Goal: Task Accomplishment & Management: Manage account settings

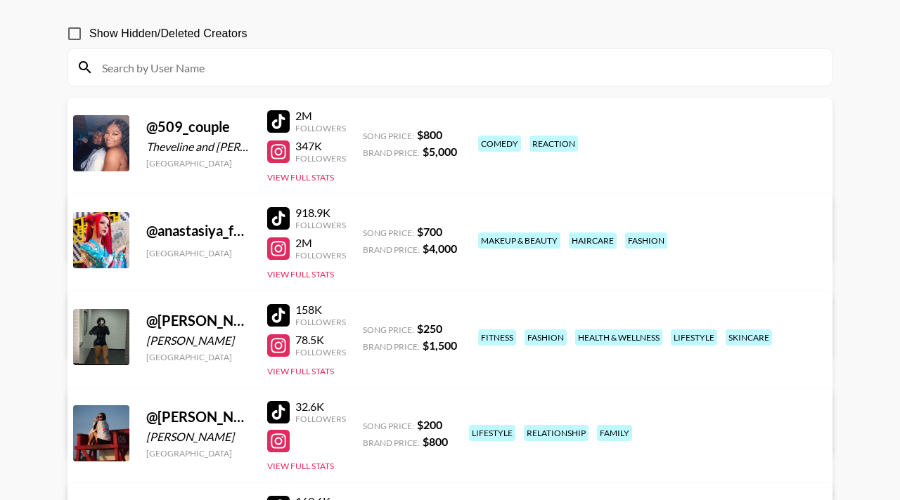
scroll to position [154, 0]
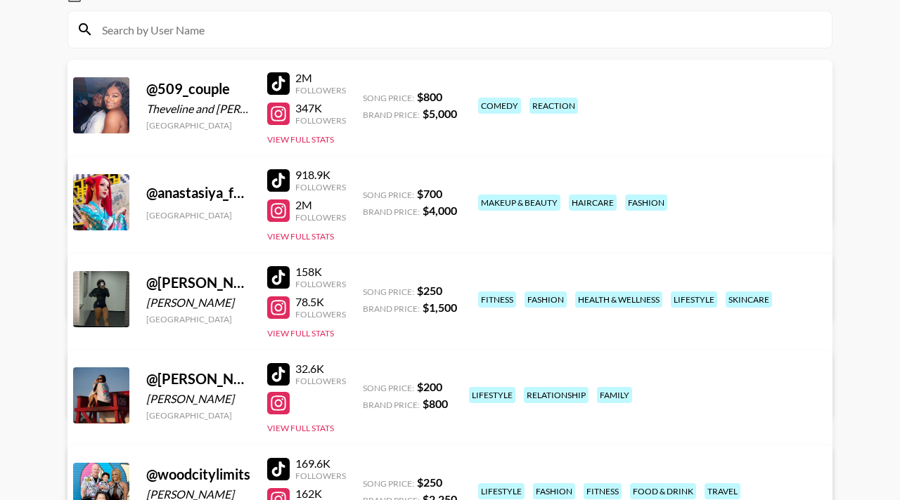
click at [378, 145] on div "Managed By hadlea.lindstrom@grail-talent.com View/Edit Details" at bounding box center [230, 181] width 297 height 72
click at [367, 193] on link "View/Edit Details" at bounding box center [230, 200] width 274 height 14
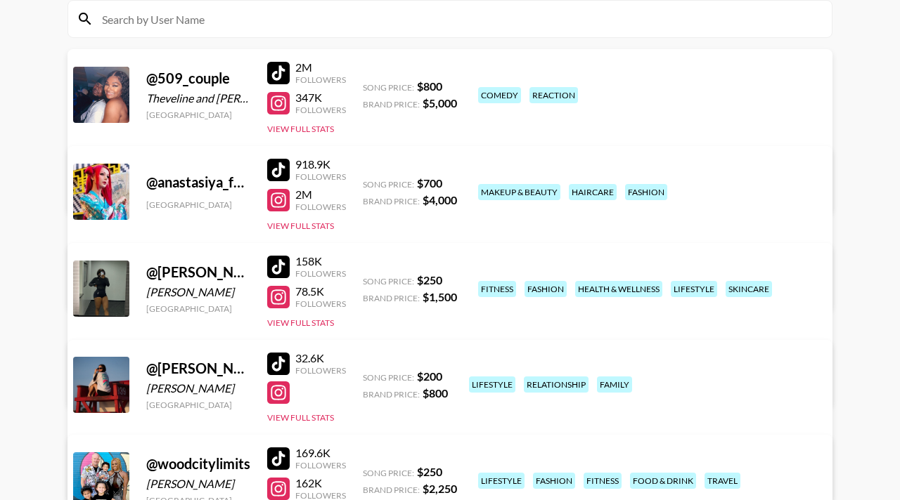
scroll to position [169, 0]
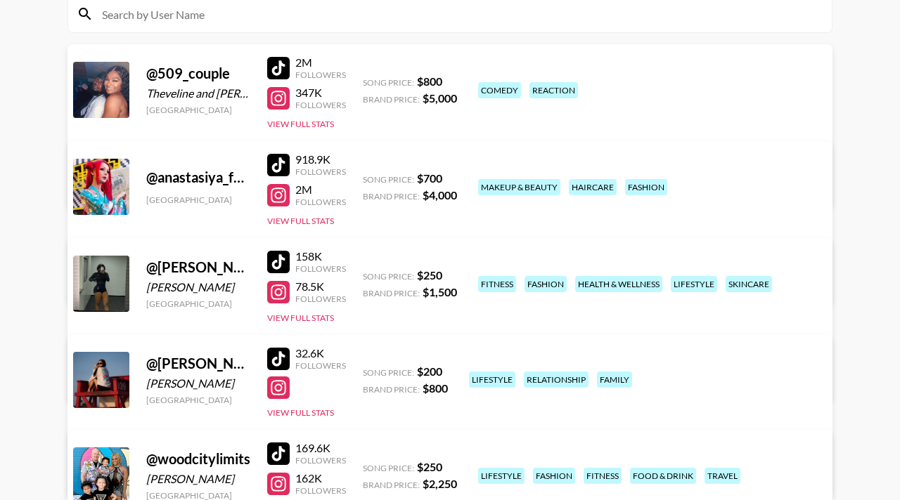
click at [367, 371] on link "View/Edit Details" at bounding box center [230, 378] width 274 height 14
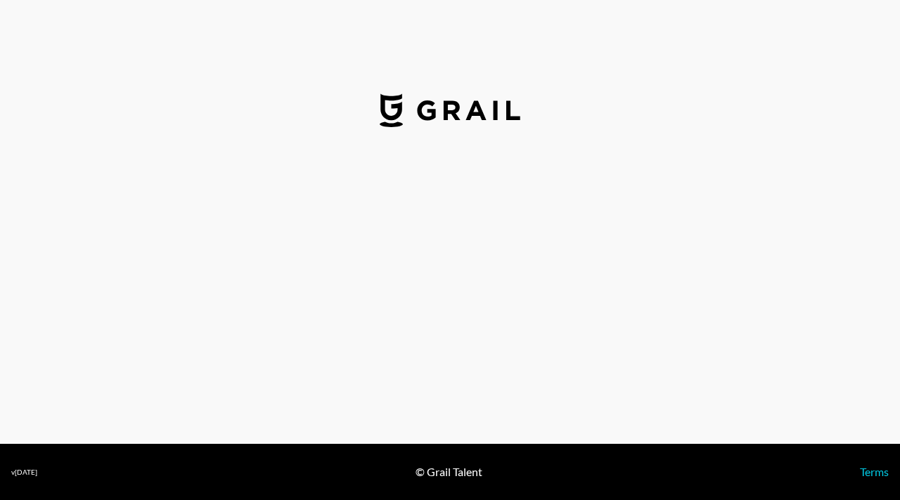
select select "USD"
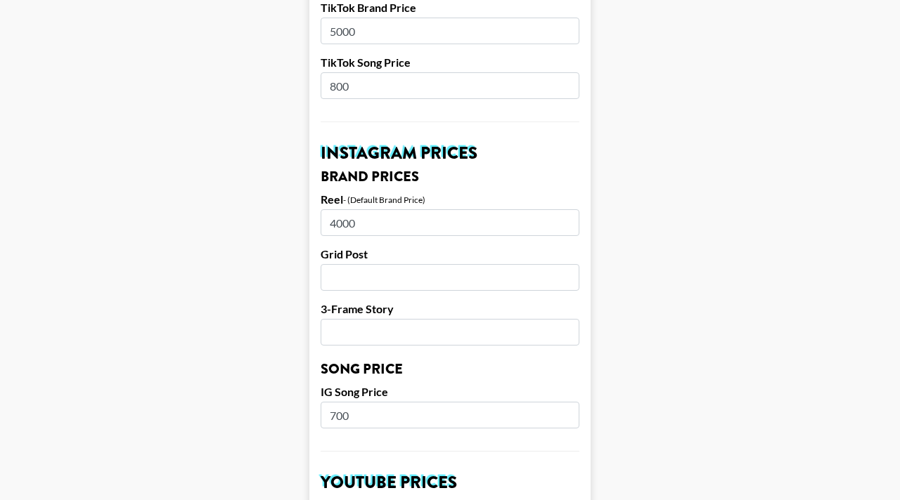
scroll to position [572, 0]
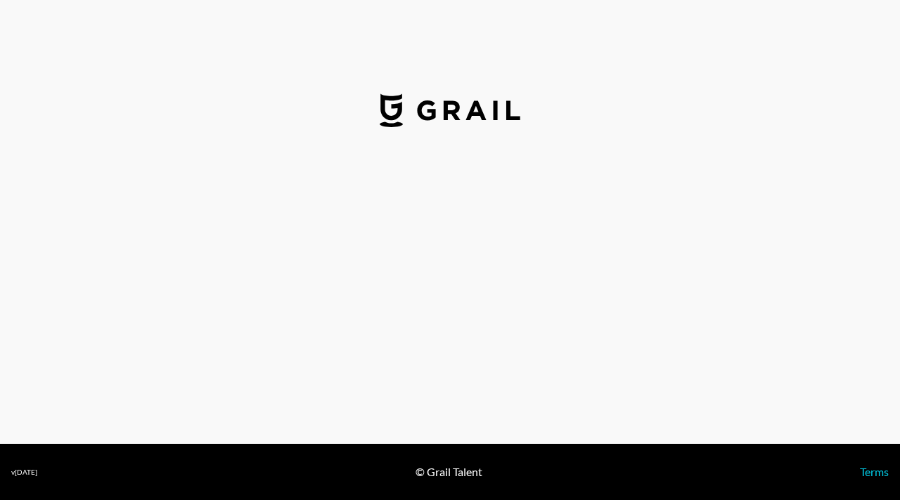
select select "USD"
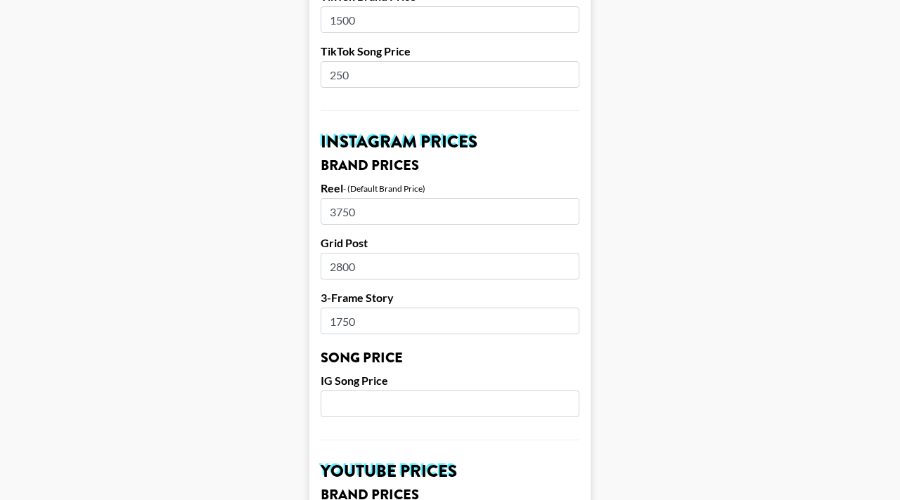
scroll to position [582, 0]
